Goal: Check status: Check status

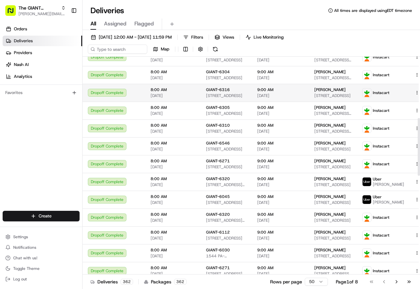
scroll to position [154, 0]
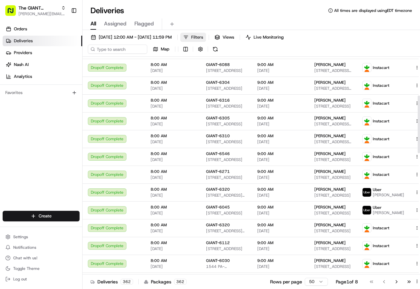
click at [203, 40] on span "Filters" at bounding box center [197, 37] width 12 height 6
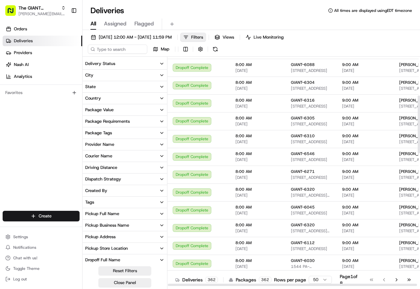
click at [162, 247] on icon "button" at bounding box center [161, 248] width 5 height 5
click at [116, 260] on input at bounding box center [129, 261] width 74 height 11
type input "6005"
click at [96, 262] on circle at bounding box center [96, 260] width 3 height 3
click at [98, 258] on input "6005" at bounding box center [129, 261] width 74 height 11
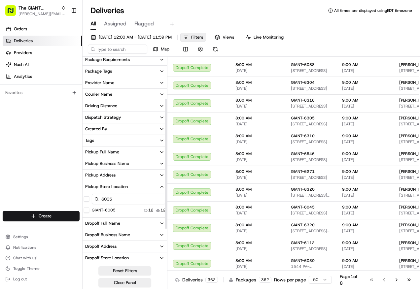
scroll to position [66, 0]
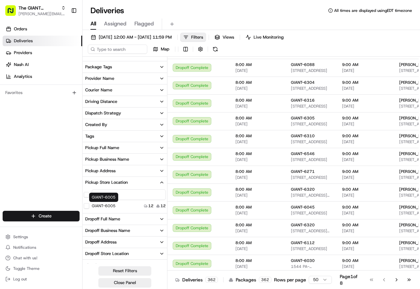
click at [111, 207] on label "GIANT-6005" at bounding box center [104, 206] width 24 height 5
click at [89, 207] on button "GIANT-6005" at bounding box center [86, 206] width 5 height 5
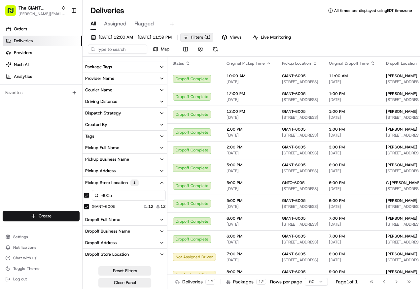
click at [211, 34] on span "Filters ( 1 )" at bounding box center [200, 37] width 19 height 6
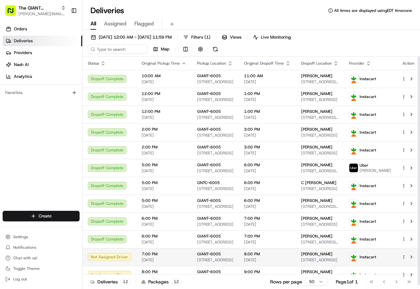
scroll to position [1, 0]
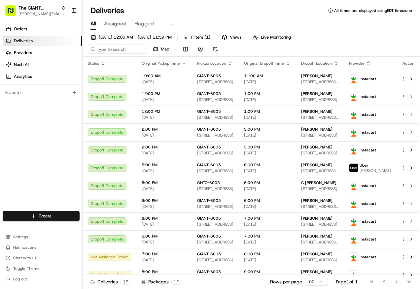
click at [42, 132] on div "Orders Deliveries Providers [PERSON_NAME] Analytics Favorites" at bounding box center [41, 118] width 82 height 194
click at [116, 272] on td "Not Assigned Driver" at bounding box center [110, 275] width 54 height 18
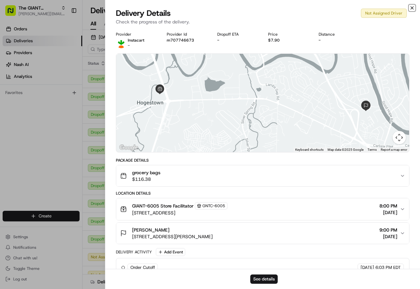
click at [412, 8] on icon "button" at bounding box center [412, 7] width 5 height 5
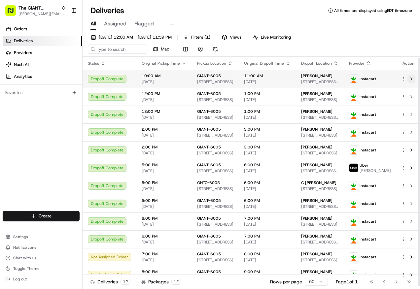
click at [408, 78] on button at bounding box center [412, 79] width 8 height 8
click at [403, 76] on html "The GIANT Company [PERSON_NAME][EMAIL_ADDRESS][PERSON_NAME][DOMAIN_NAME] Toggle…" at bounding box center [210, 144] width 420 height 289
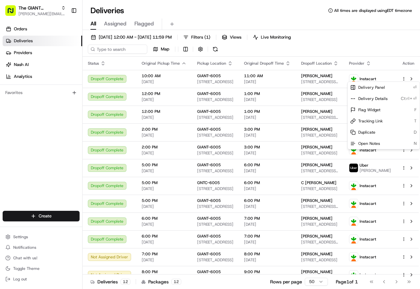
click at [402, 78] on html "The GIANT Company [PERSON_NAME][EMAIL_ADDRESS][PERSON_NAME][DOMAIN_NAME] Toggle…" at bounding box center [210, 144] width 420 height 289
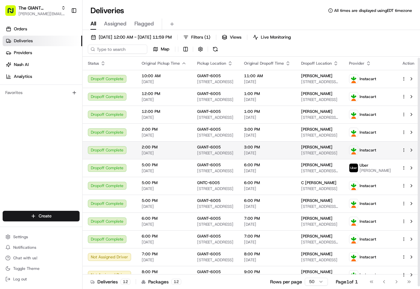
click at [180, 155] on td "2:00 PM [DATE]" at bounding box center [164, 150] width 56 height 18
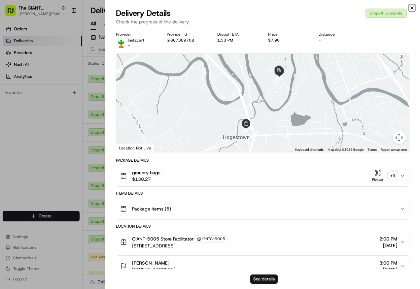
click at [411, 7] on icon "button" at bounding box center [412, 7] width 5 height 5
